Goal: Obtain resource: Download file/media

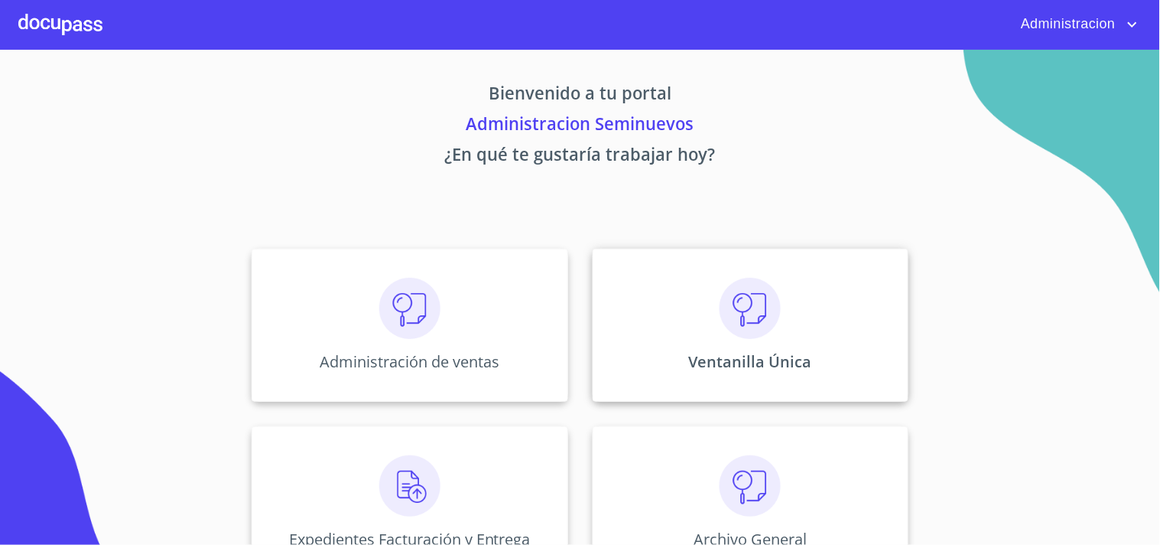
click at [756, 331] on img at bounding box center [750, 308] width 61 height 61
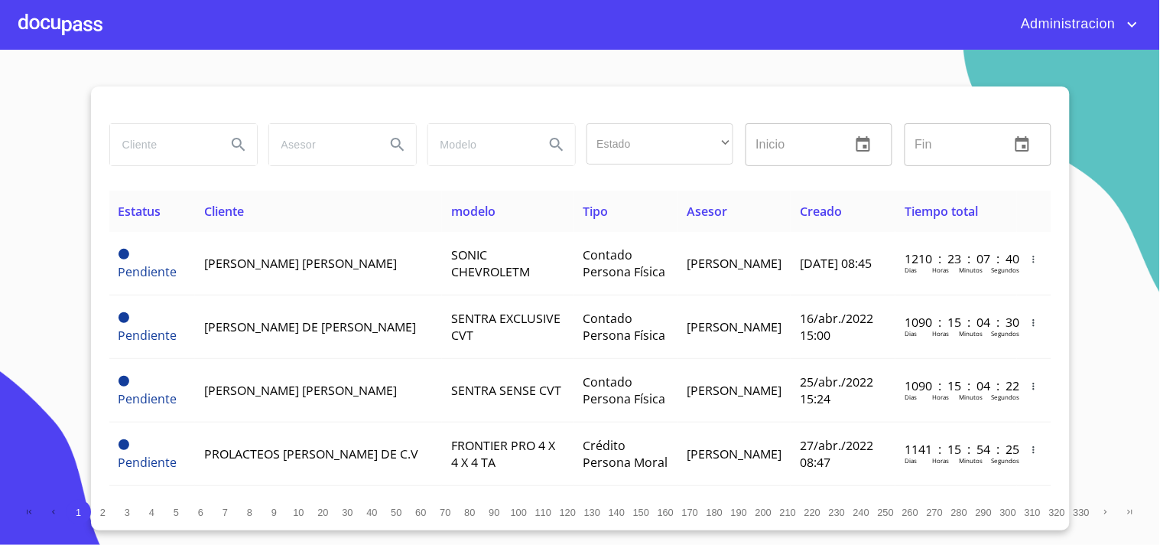
click at [168, 135] on input "search" at bounding box center [162, 144] width 104 height 41
type input "[PERSON_NAME]"
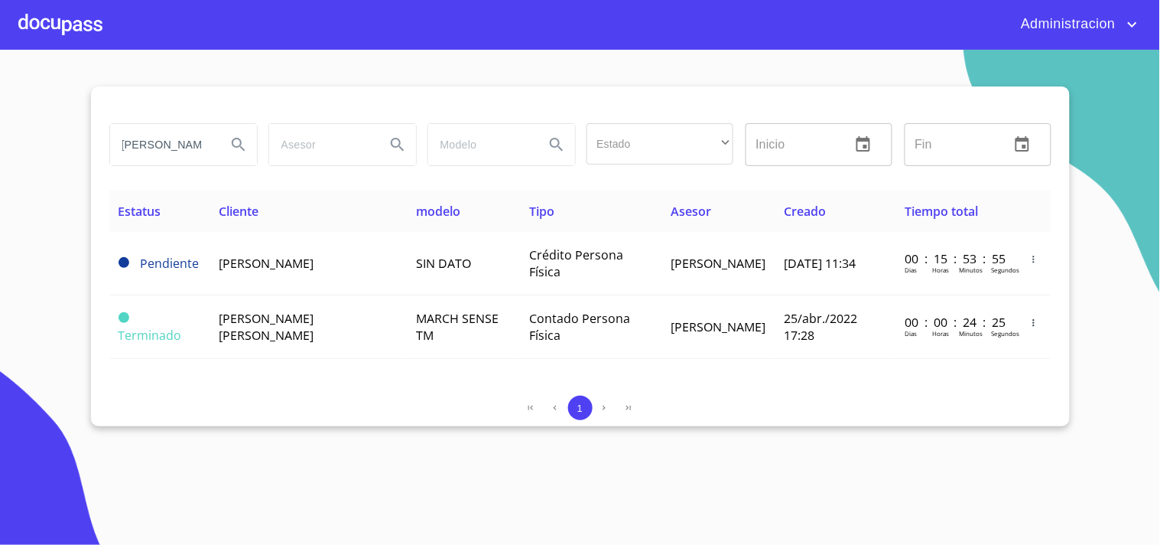
scroll to position [0, 0]
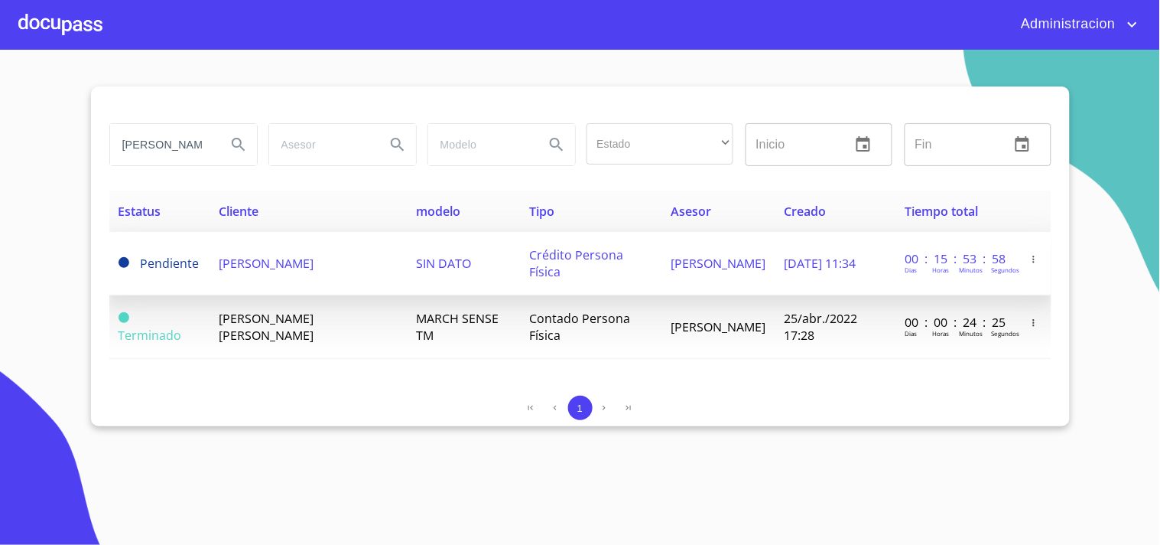
click at [662, 268] on td "[PERSON_NAME]" at bounding box center [718, 263] width 113 height 63
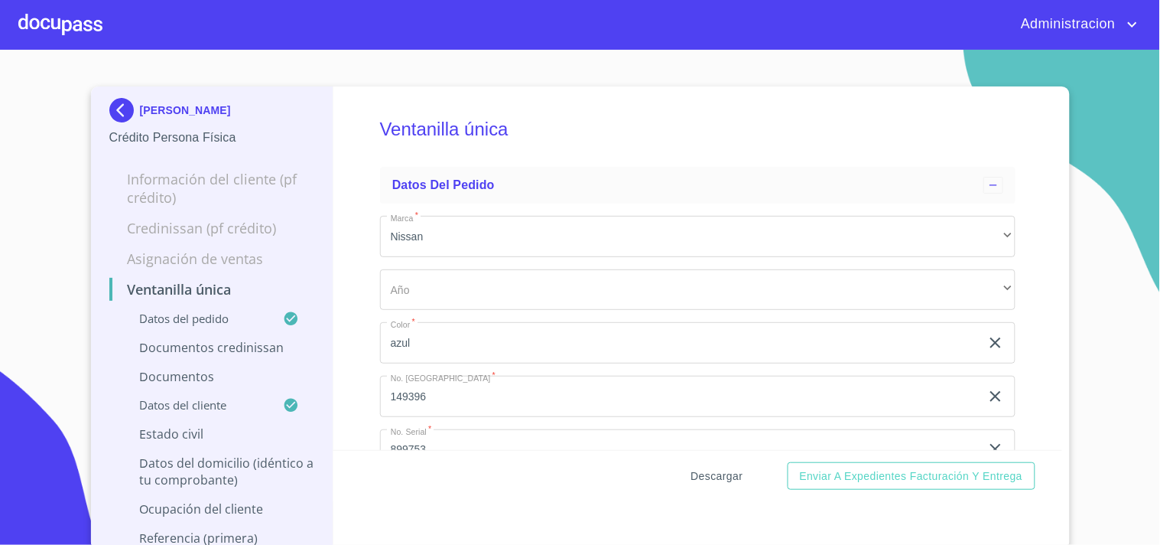
click at [721, 475] on span "Descargar" at bounding box center [718, 476] width 52 height 19
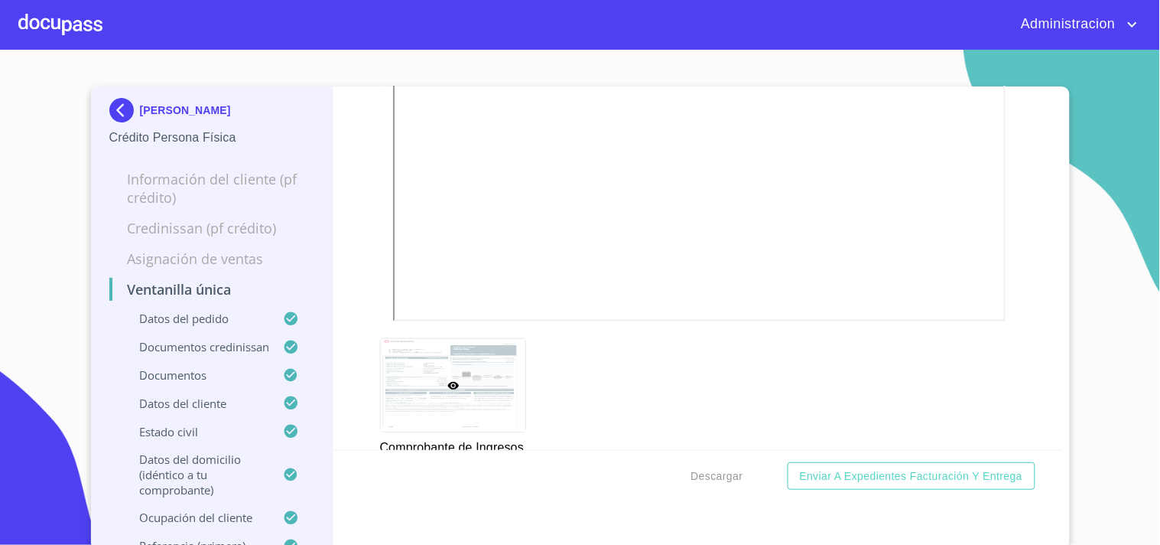
scroll to position [2209, 0]
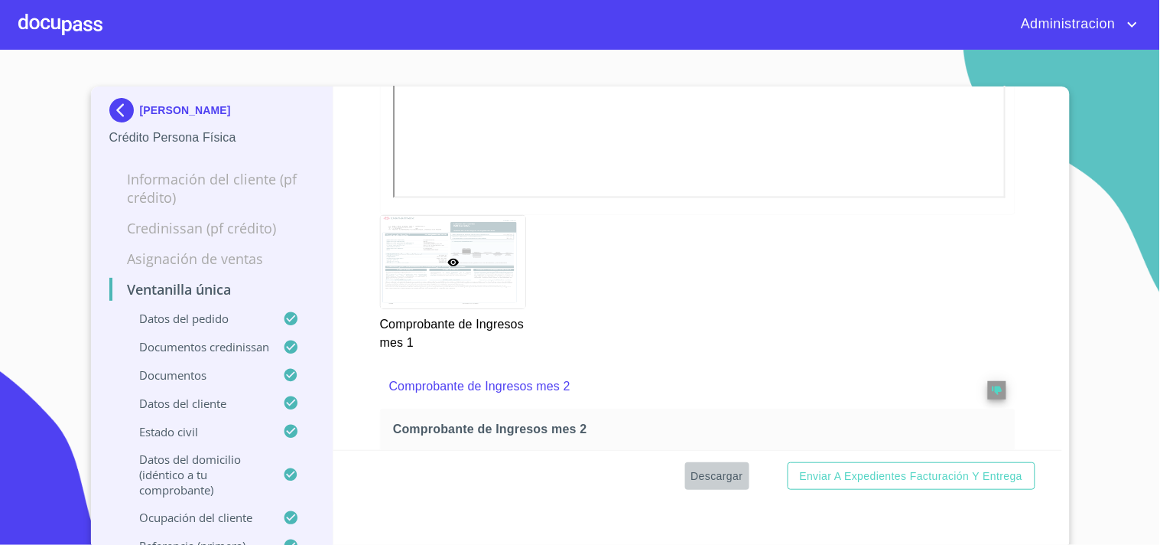
click at [711, 472] on span "Descargar" at bounding box center [718, 476] width 52 height 19
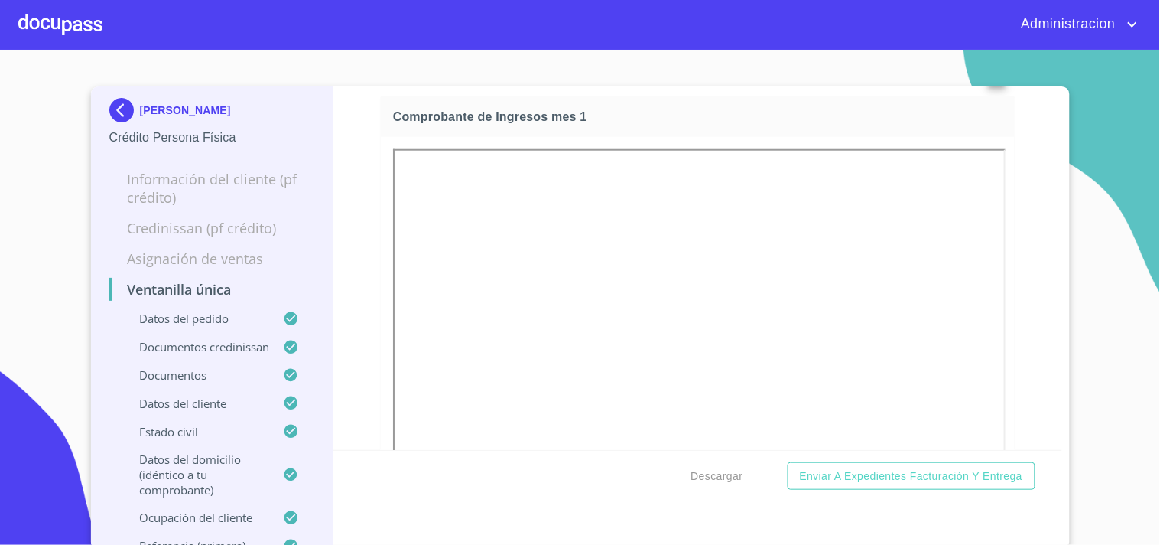
scroll to position [1785, 0]
